Goal: Task Accomplishment & Management: Use online tool/utility

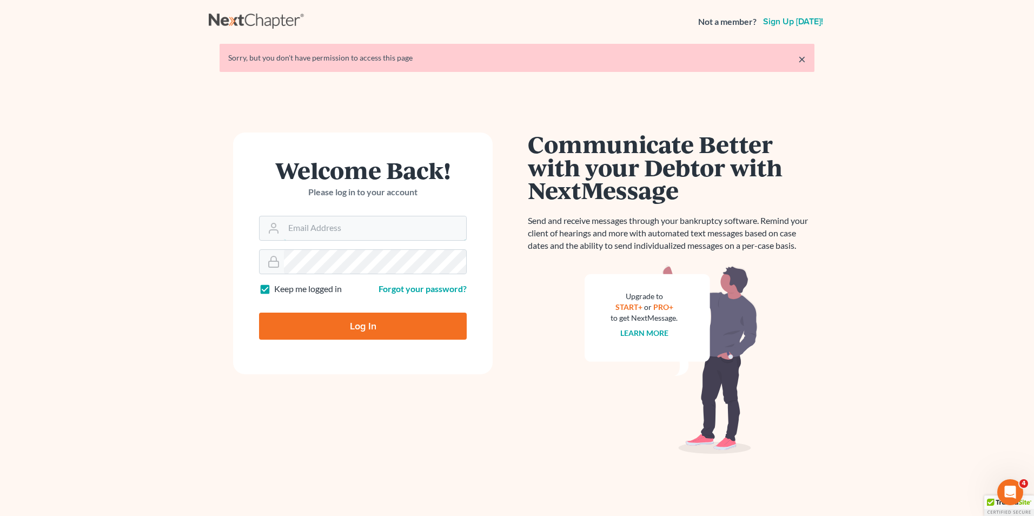
type input "[PERSON_NAME][EMAIL_ADDRESS][DOMAIN_NAME]"
click at [360, 322] on input "Log In" at bounding box center [363, 325] width 208 height 27
type input "Thinking..."
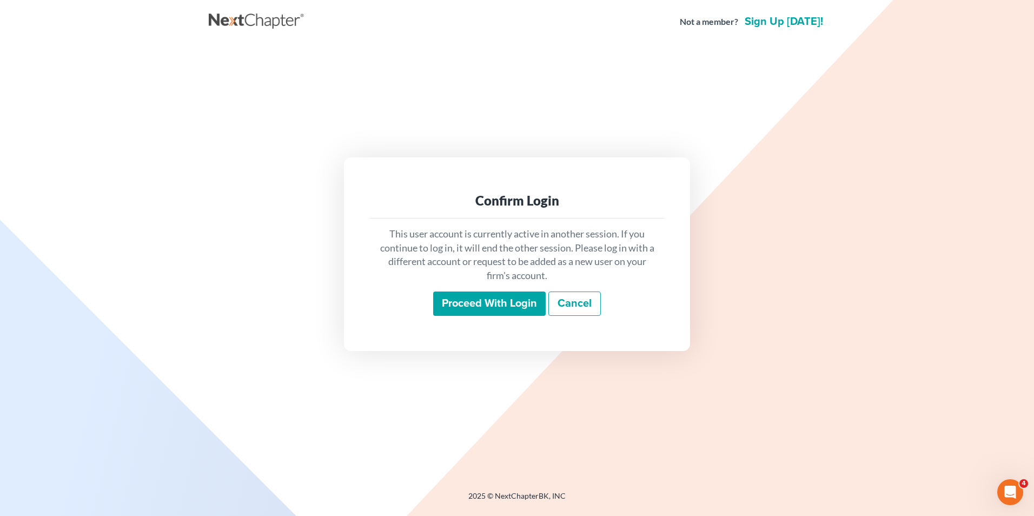
click at [489, 305] on input "Proceed with login" at bounding box center [489, 303] width 112 height 25
